Goal: Task Accomplishment & Management: Use online tool/utility

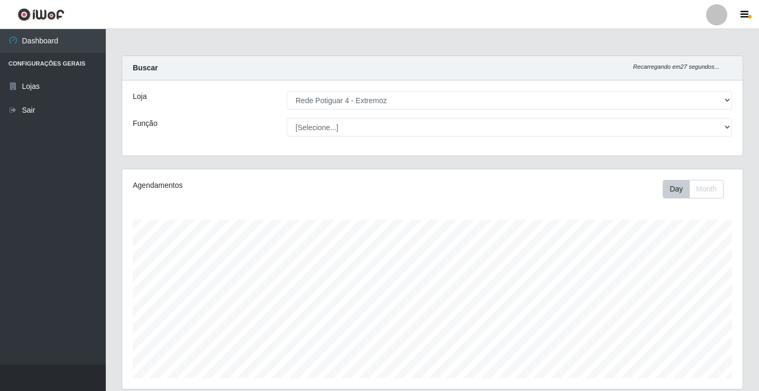
select select "78"
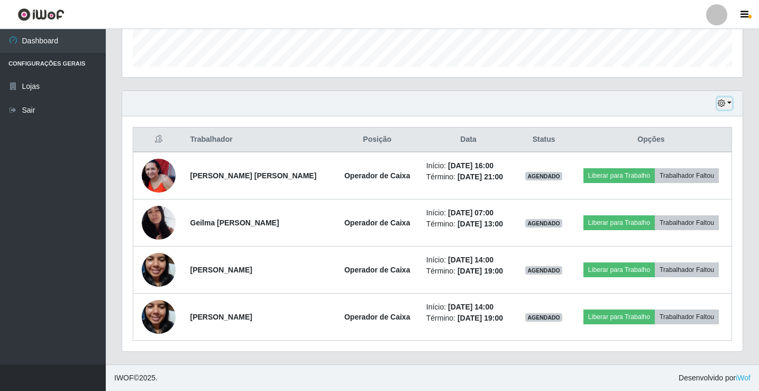
click at [722, 102] on icon "button" at bounding box center [721, 102] width 7 height 7
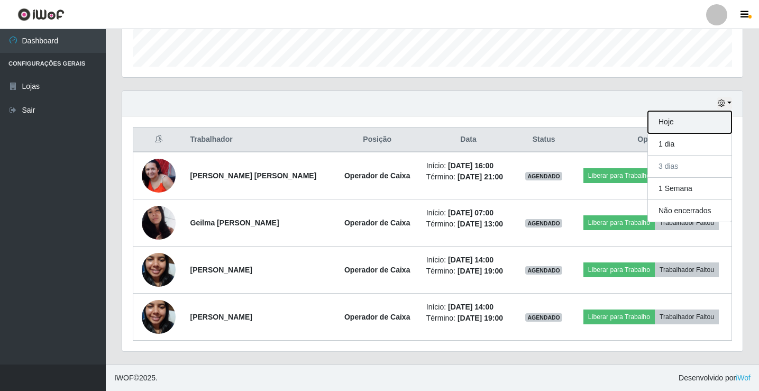
click at [709, 122] on button "Hoje" at bounding box center [690, 122] width 84 height 22
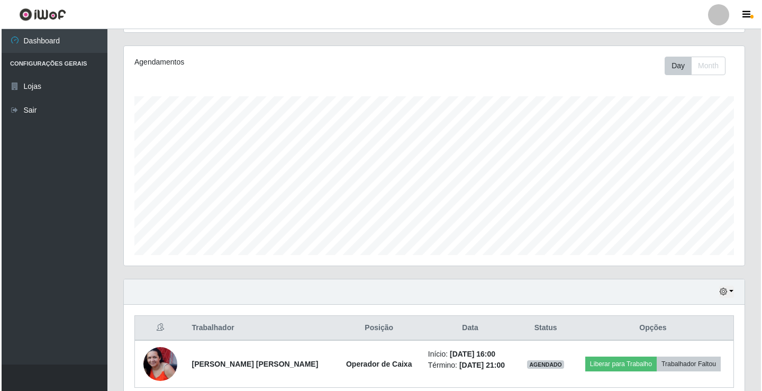
scroll to position [170, 0]
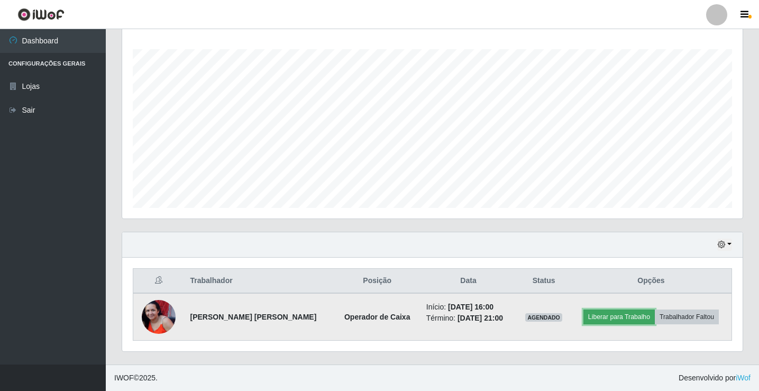
click at [611, 318] on button "Liberar para Trabalho" at bounding box center [619, 317] width 71 height 15
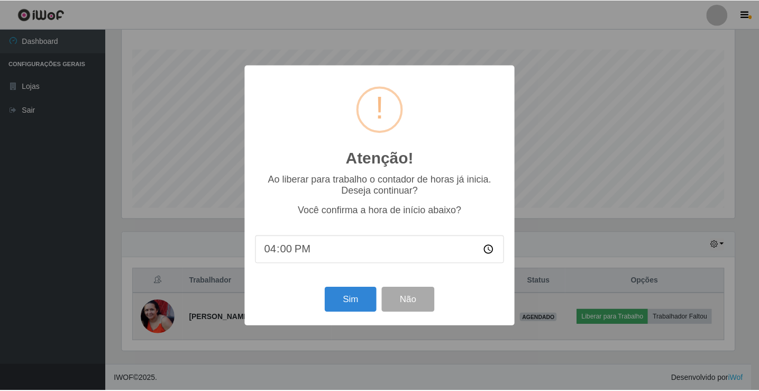
scroll to position [220, 615]
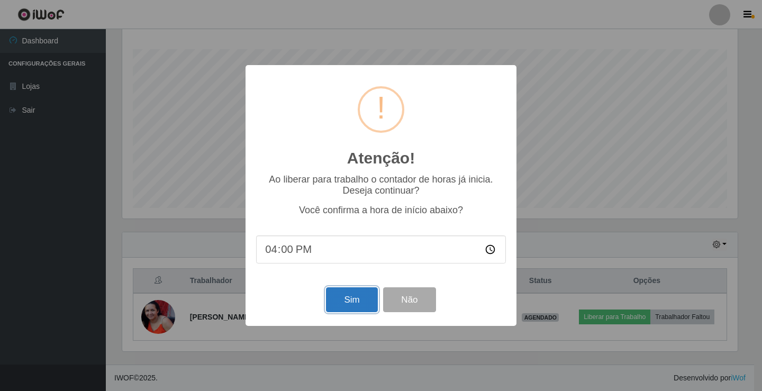
click at [335, 303] on button "Sim" at bounding box center [351, 299] width 51 height 25
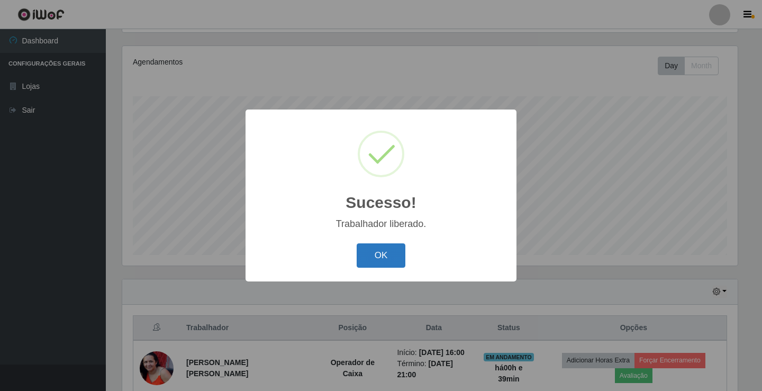
click at [374, 260] on button "OK" at bounding box center [381, 255] width 49 height 25
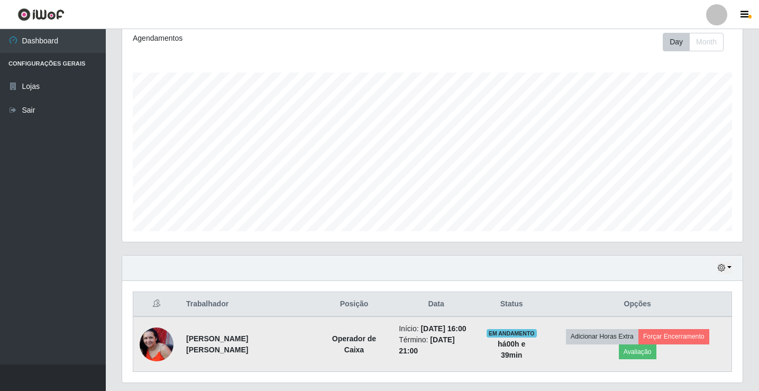
scroll to position [170, 0]
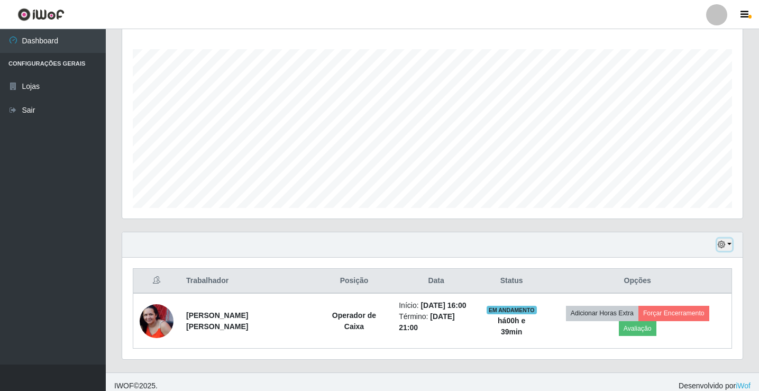
click at [730, 245] on button "button" at bounding box center [725, 245] width 15 height 12
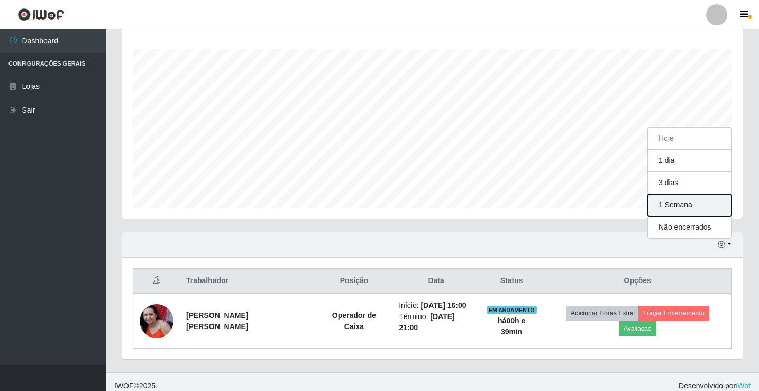
click at [696, 211] on button "1 Semana" at bounding box center [690, 205] width 84 height 22
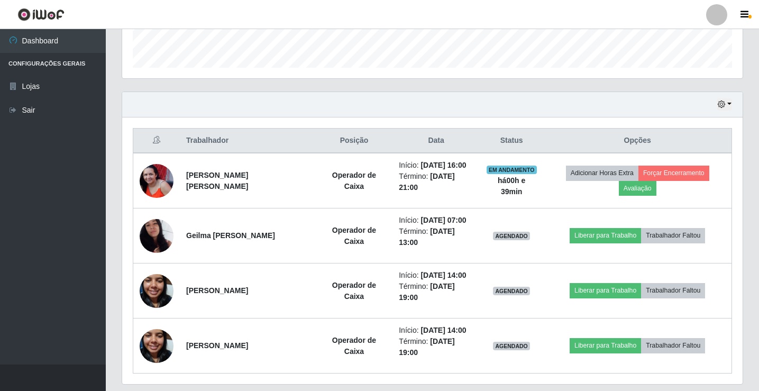
scroll to position [312, 0]
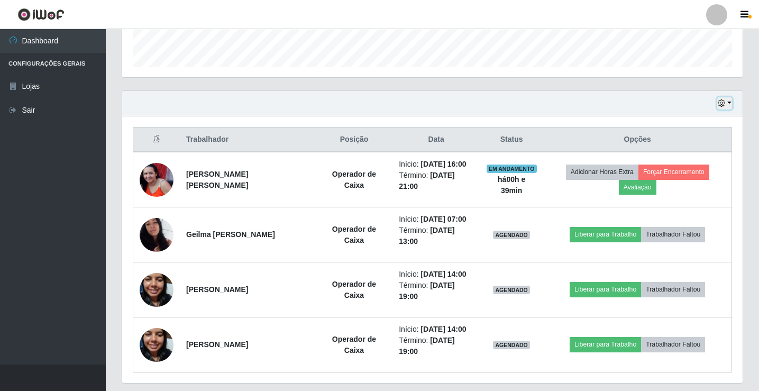
click at [725, 105] on icon "button" at bounding box center [721, 102] width 7 height 7
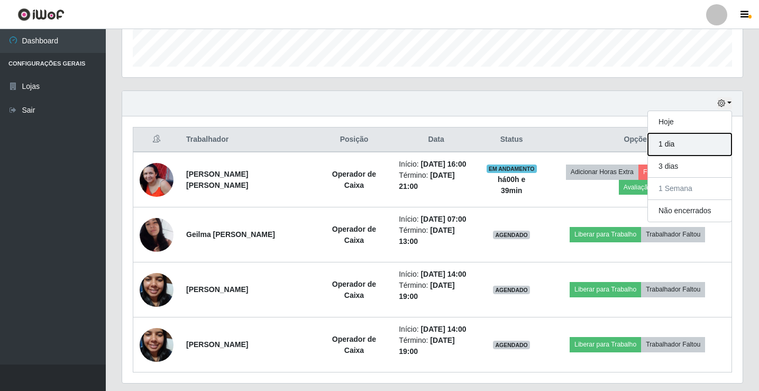
click at [685, 142] on button "1 dia" at bounding box center [690, 144] width 84 height 22
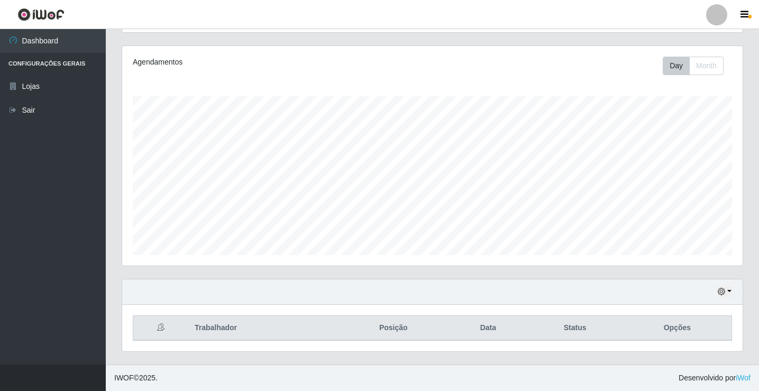
scroll to position [265, 0]
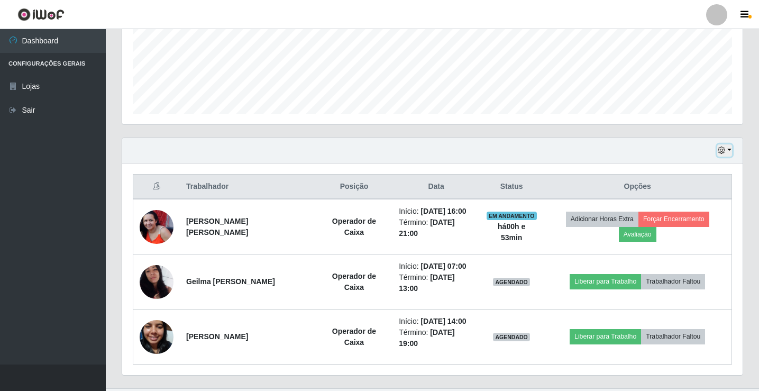
click at [731, 149] on button "button" at bounding box center [725, 150] width 15 height 12
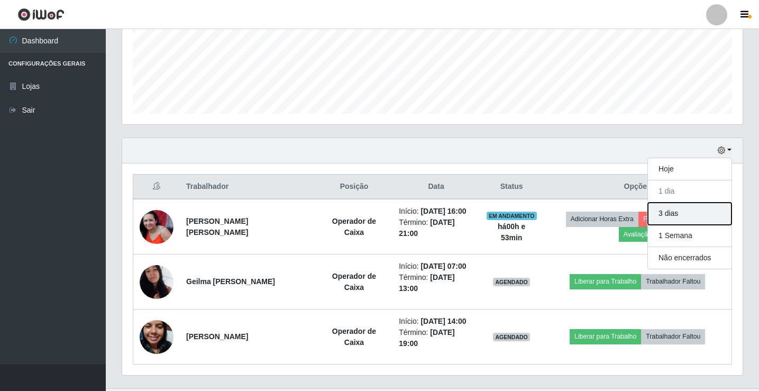
click at [681, 211] on button "3 dias" at bounding box center [690, 214] width 84 height 22
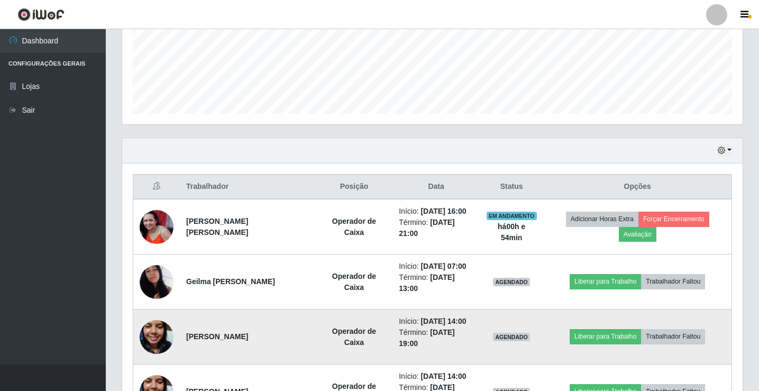
scroll to position [312, 0]
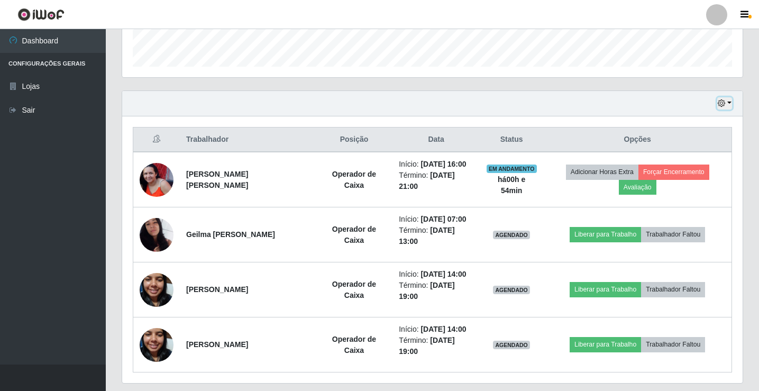
click at [730, 102] on button "button" at bounding box center [725, 103] width 15 height 12
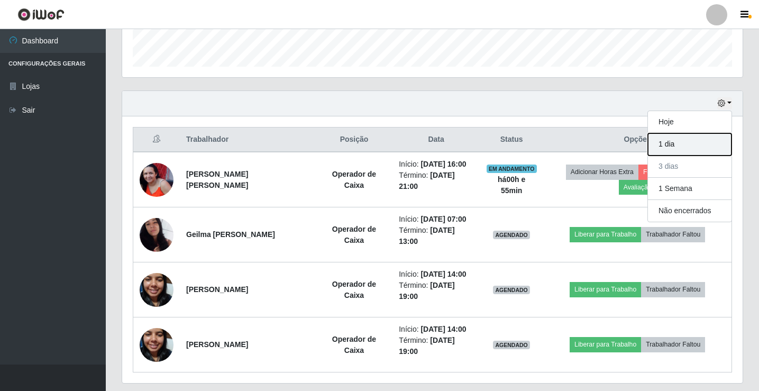
click at [676, 145] on button "1 dia" at bounding box center [690, 144] width 84 height 22
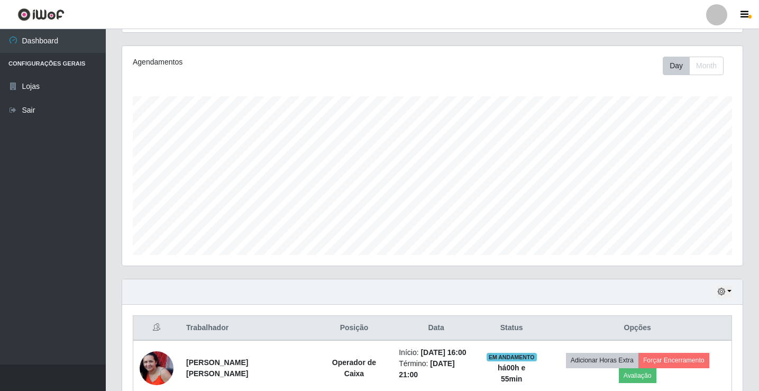
scroll to position [265, 0]
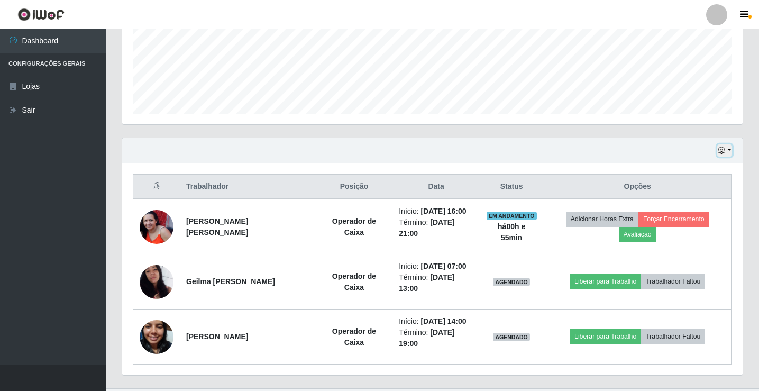
click at [730, 150] on button "button" at bounding box center [725, 150] width 15 height 12
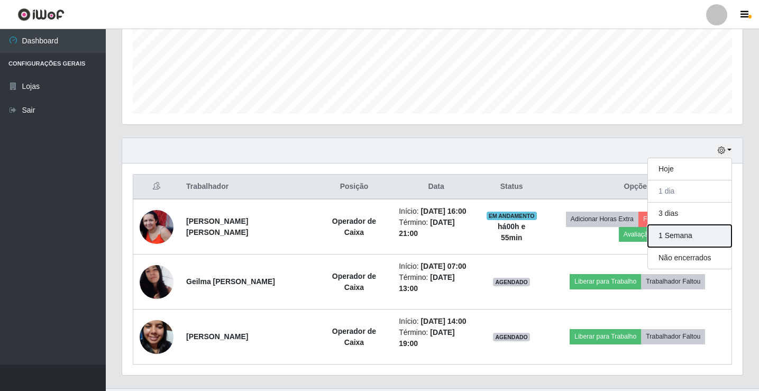
click at [689, 239] on button "1 Semana" at bounding box center [690, 236] width 84 height 22
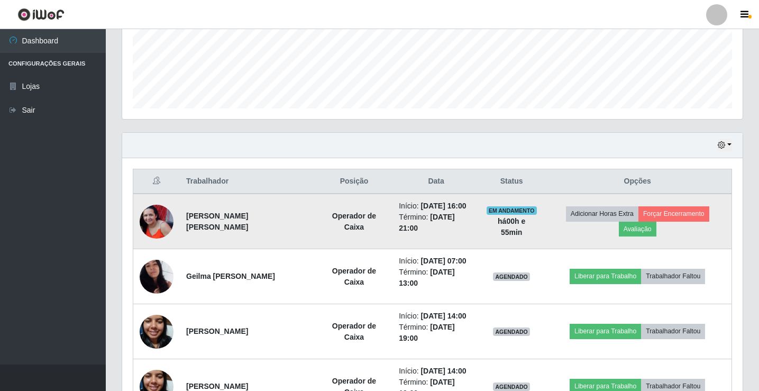
scroll to position [259, 0]
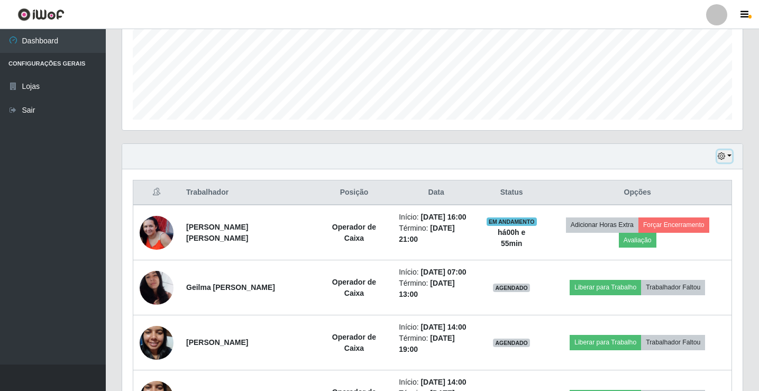
click at [731, 155] on button "button" at bounding box center [725, 156] width 15 height 12
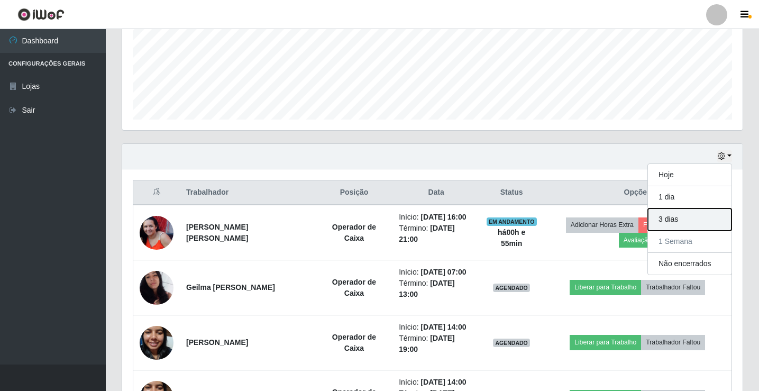
click at [666, 230] on button "3 dias" at bounding box center [690, 220] width 84 height 22
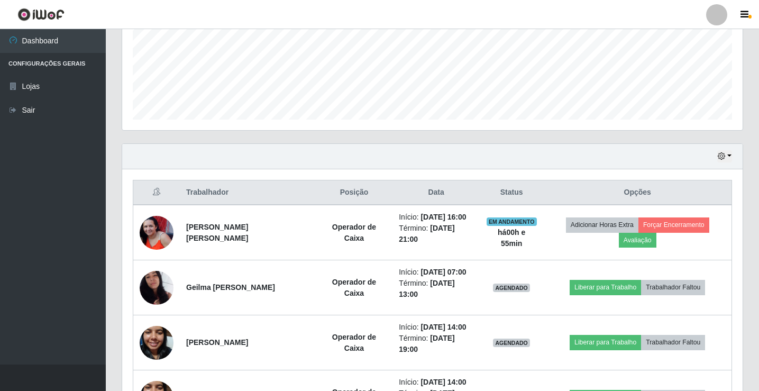
scroll to position [312, 0]
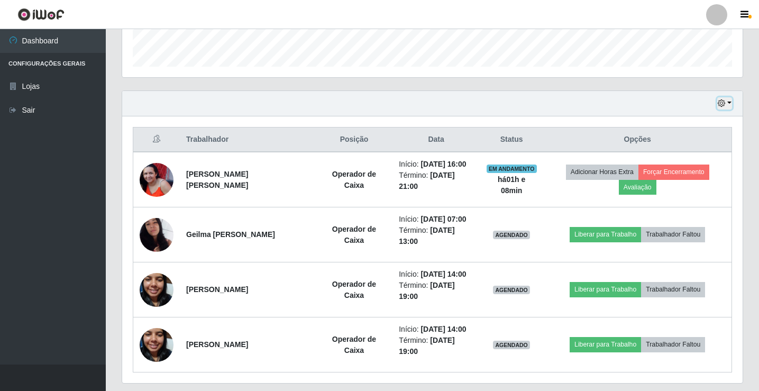
click at [721, 103] on icon "button" at bounding box center [721, 102] width 7 height 7
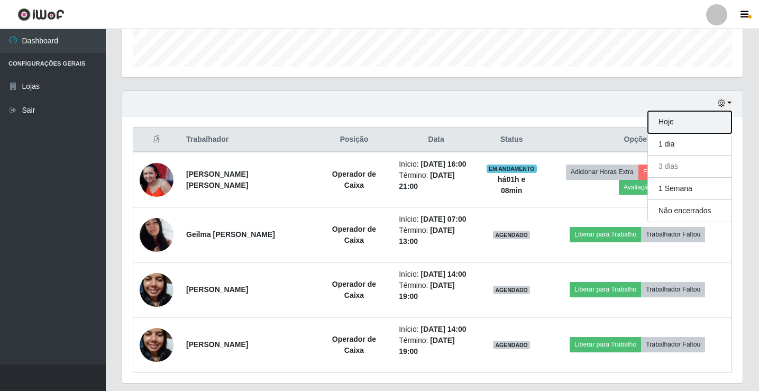
click at [713, 115] on button "Hoje" at bounding box center [690, 122] width 84 height 22
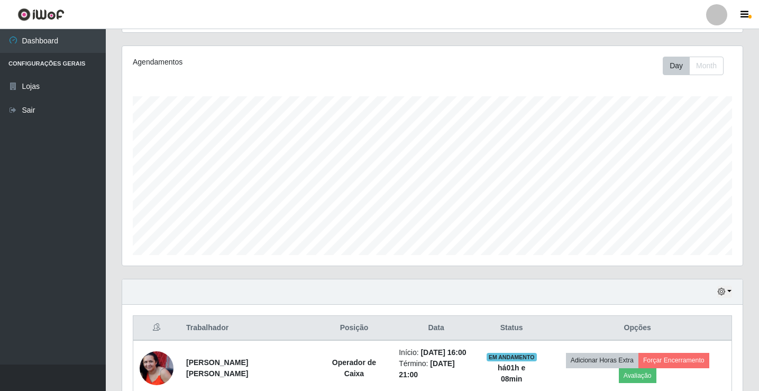
scroll to position [170, 0]
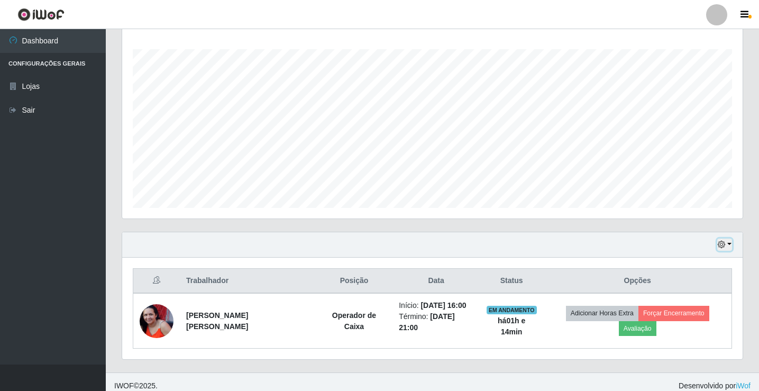
click at [731, 240] on button "button" at bounding box center [725, 245] width 15 height 12
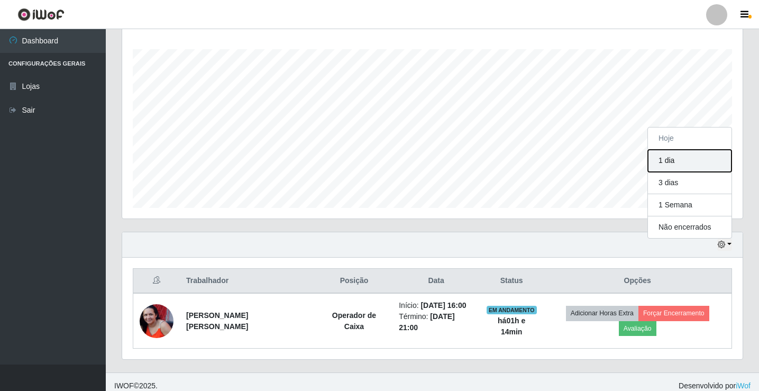
click at [685, 164] on button "1 dia" at bounding box center [690, 161] width 84 height 22
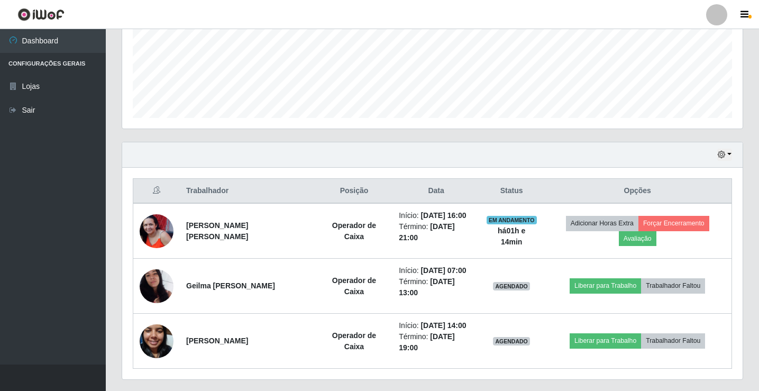
scroll to position [265, 0]
